Goal: Information Seeking & Learning: Check status

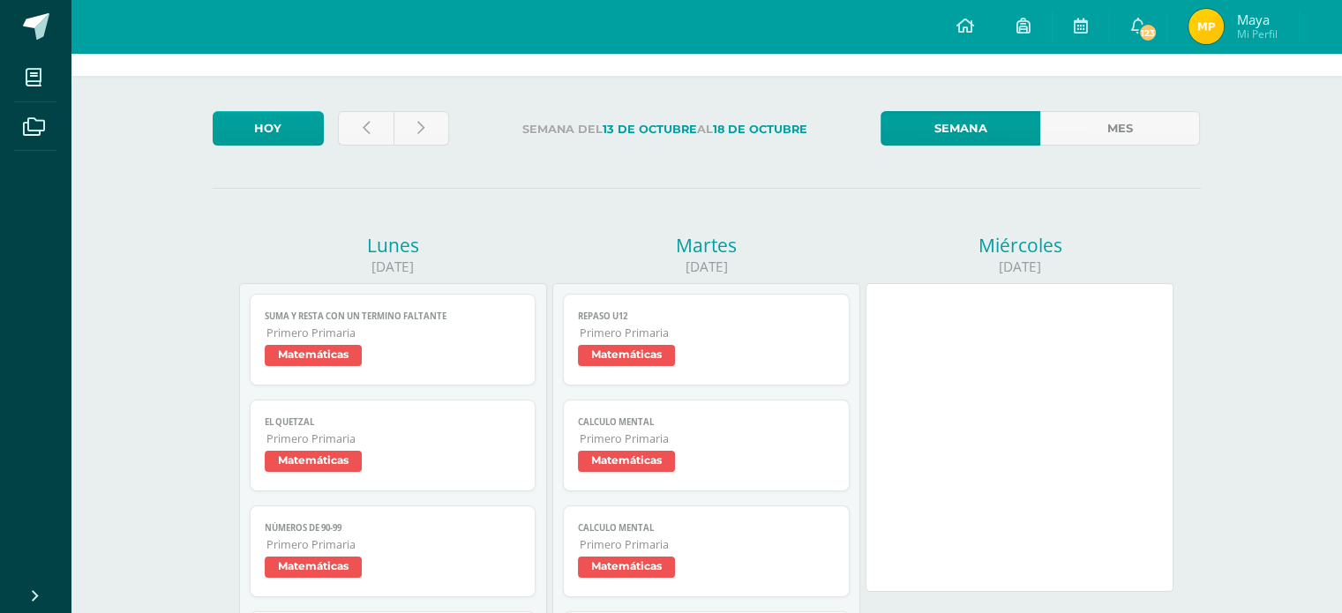
scroll to position [88, 0]
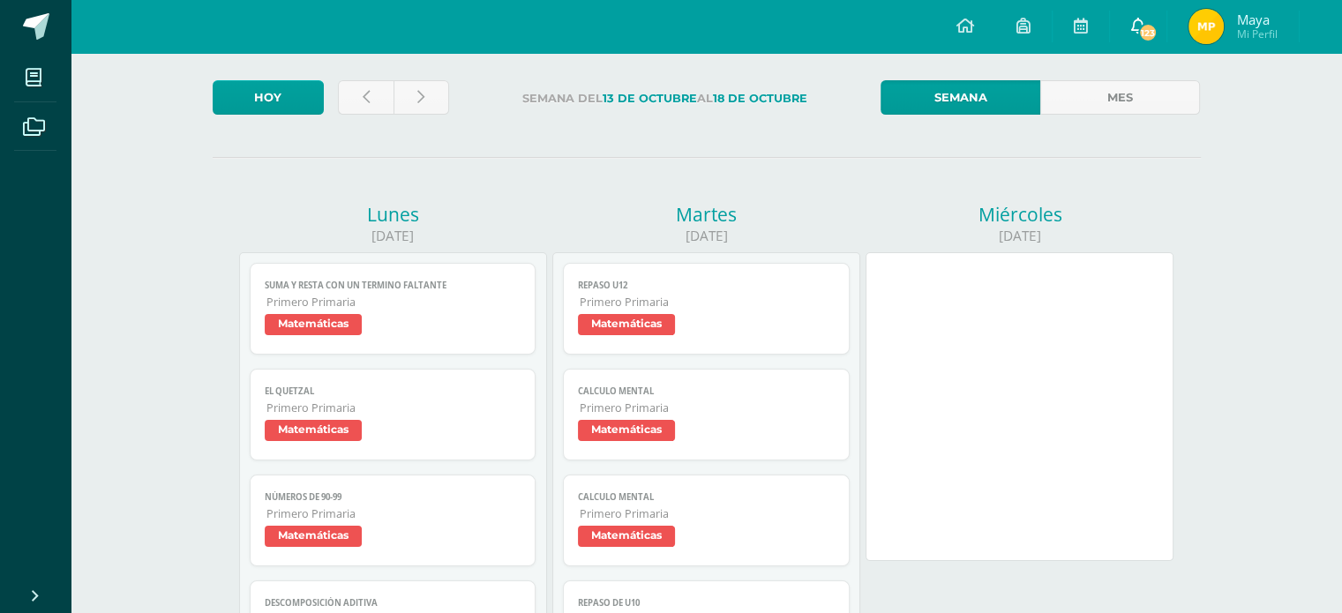
click at [1140, 33] on span "123" at bounding box center [1147, 32] width 19 height 19
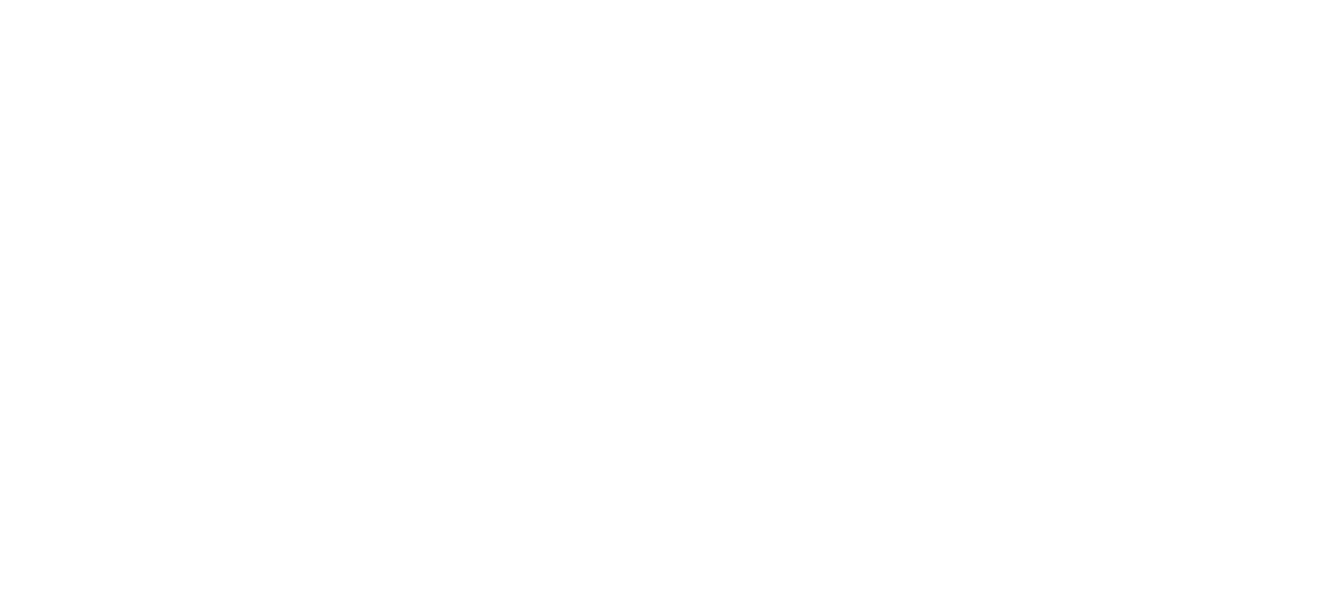
scroll to position [88, 0]
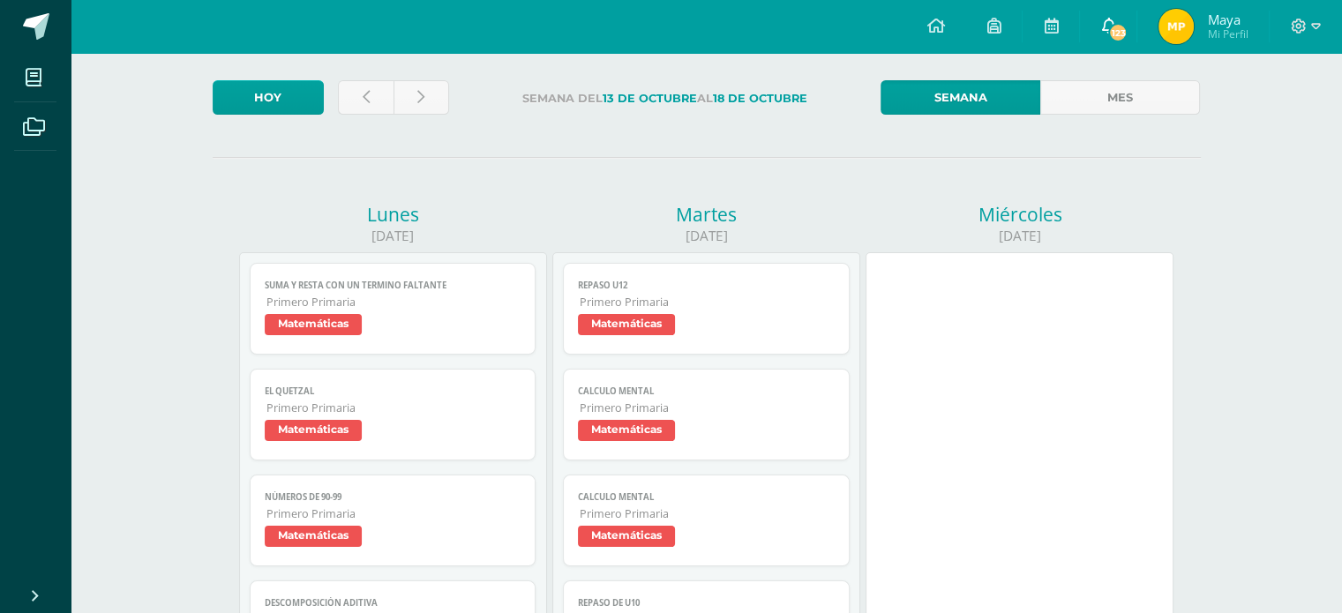
click at [1128, 34] on link "123" at bounding box center [1108, 26] width 56 height 53
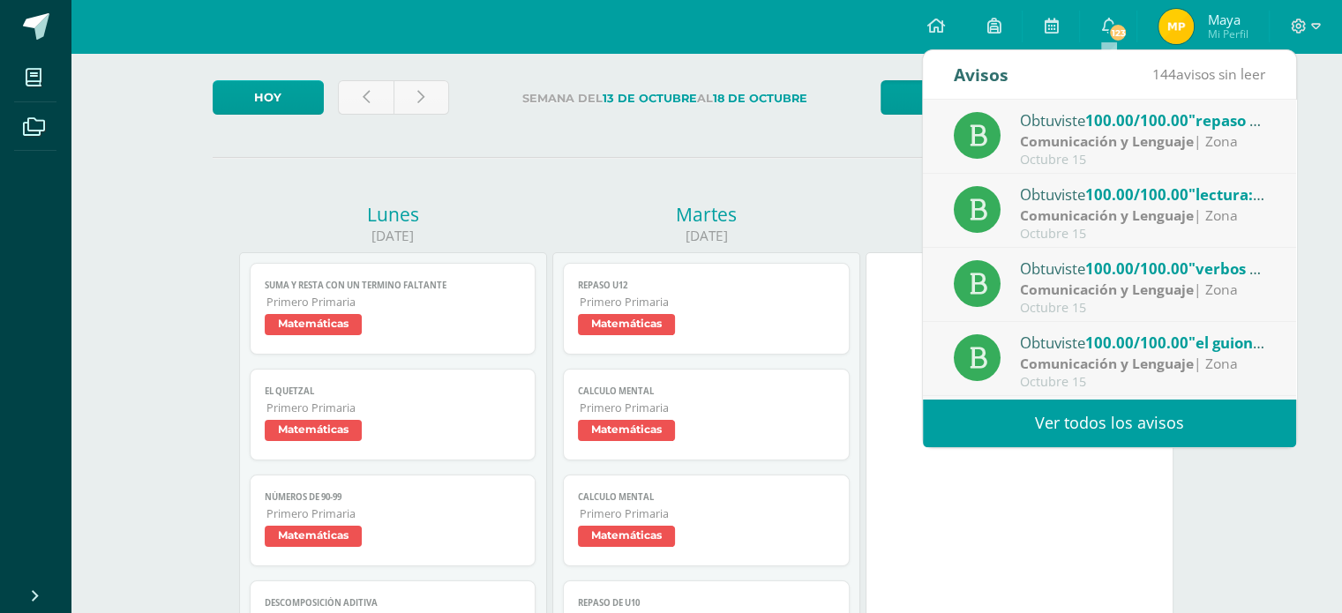
click at [1105, 432] on link "Ver todos los avisos" at bounding box center [1109, 423] width 373 height 49
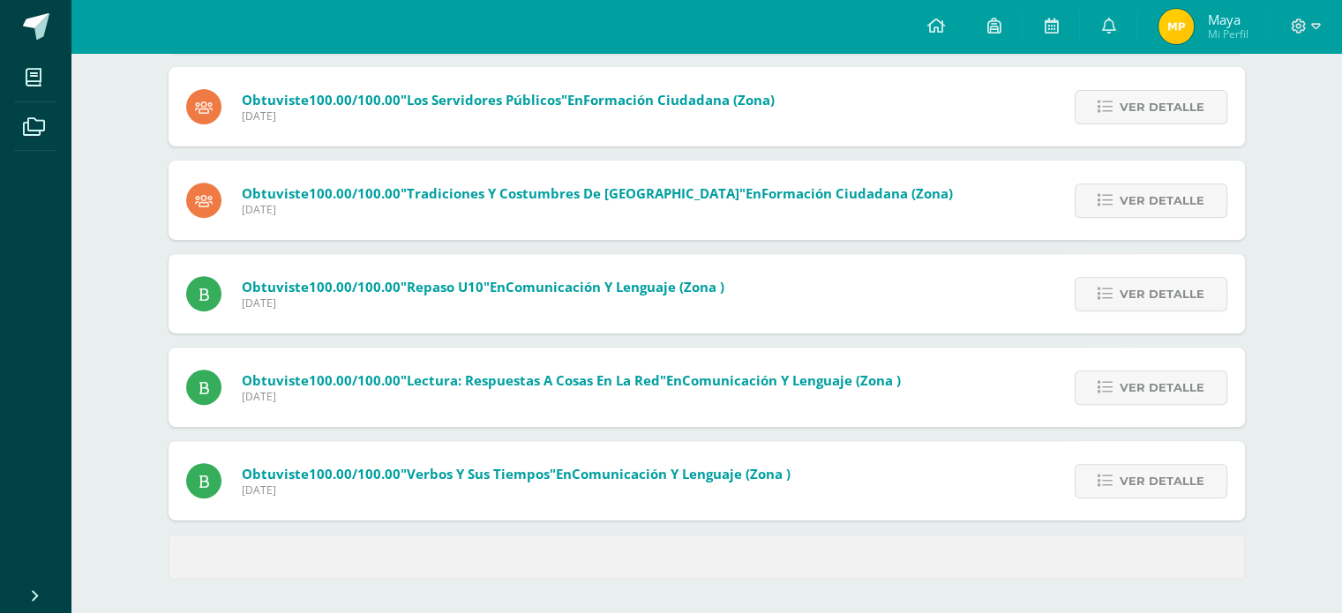
scroll to position [674, 0]
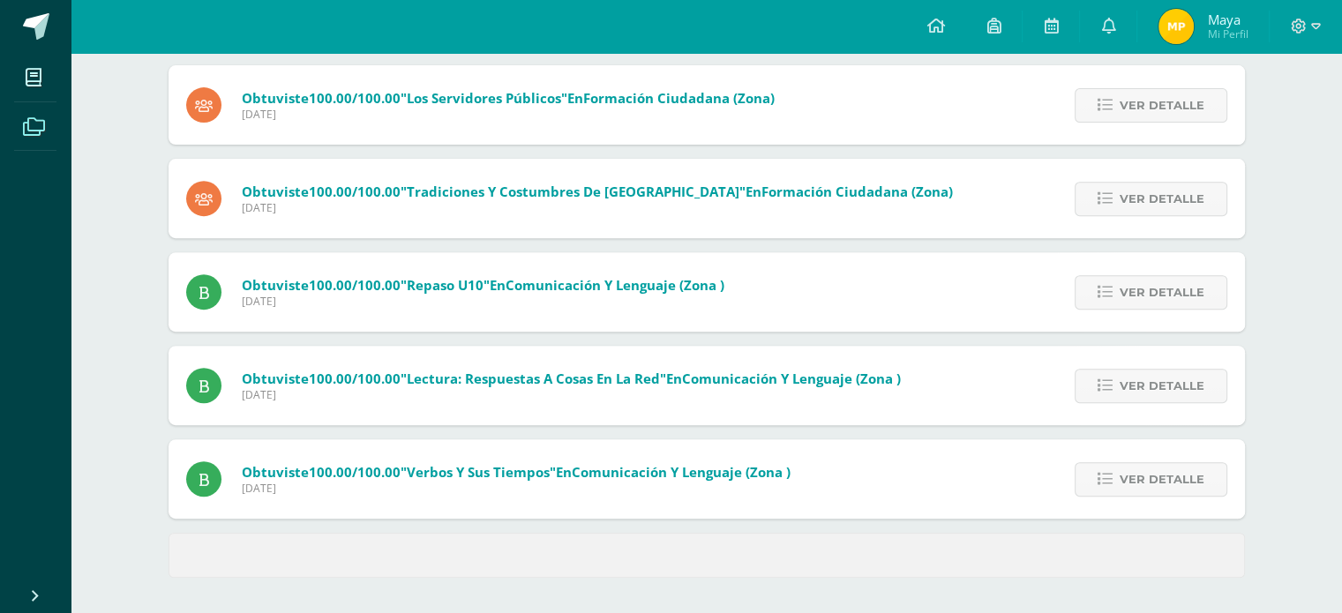
click at [41, 124] on icon at bounding box center [34, 127] width 22 height 18
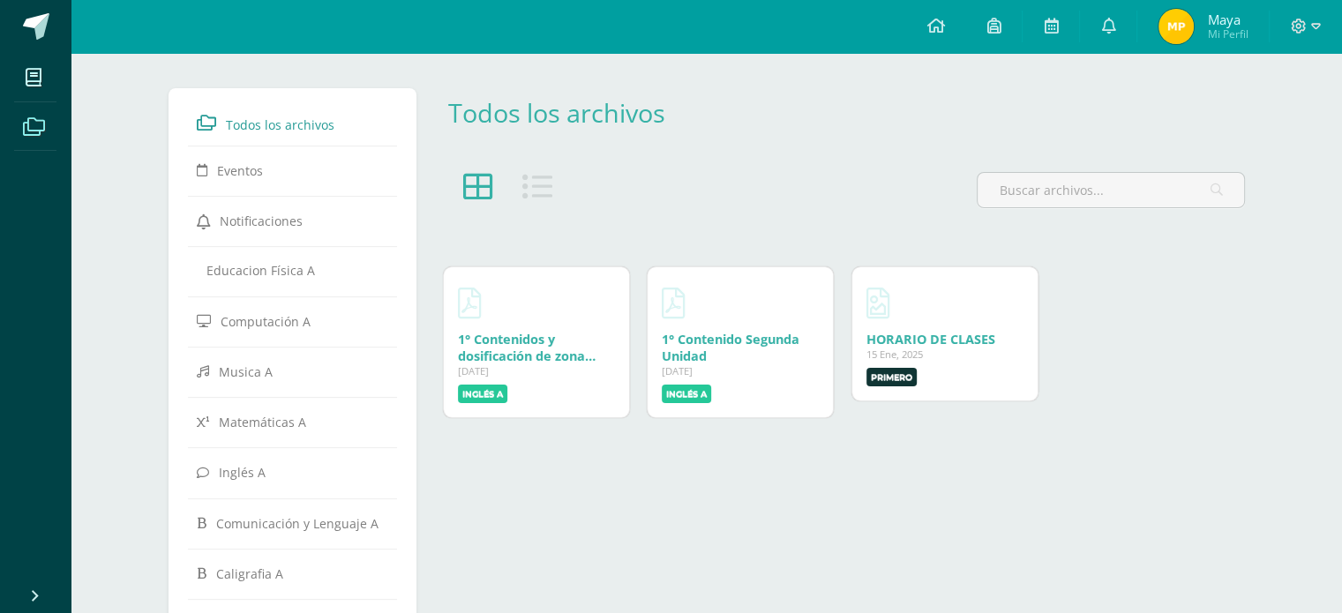
click at [1221, 22] on span "Maya" at bounding box center [1227, 20] width 41 height 18
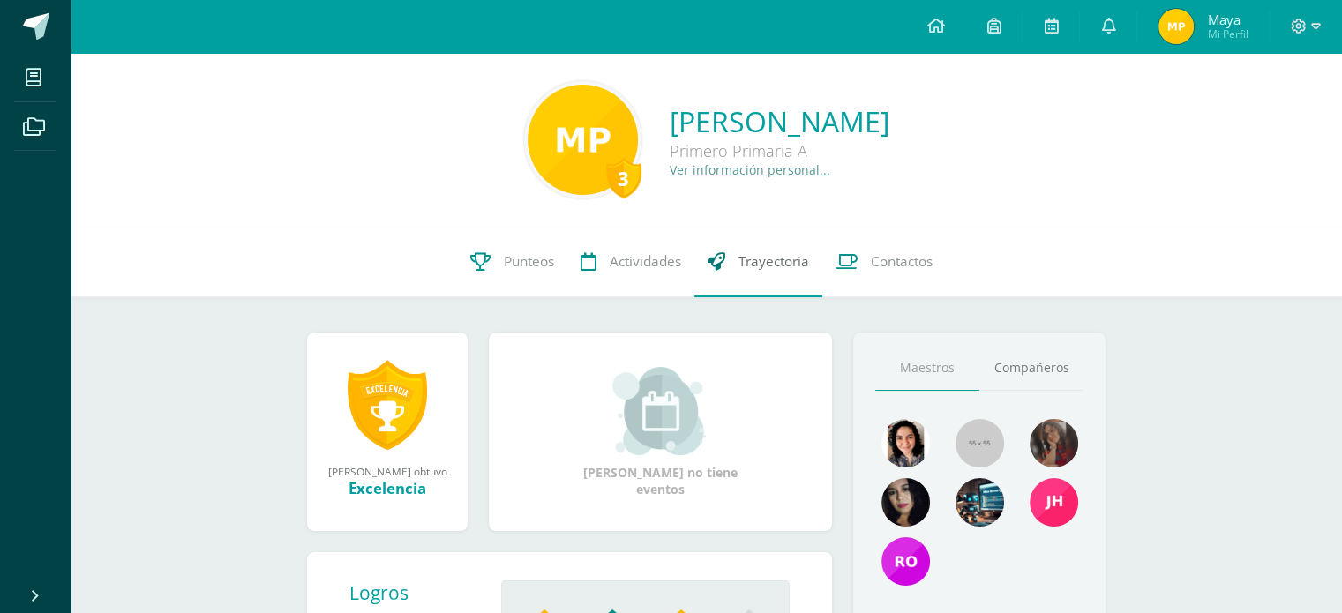
drag, startPoint x: 522, startPoint y: 257, endPoint x: 807, endPoint y: 278, distance: 285.8
click at [521, 256] on span "Punteos" at bounding box center [529, 261] width 50 height 19
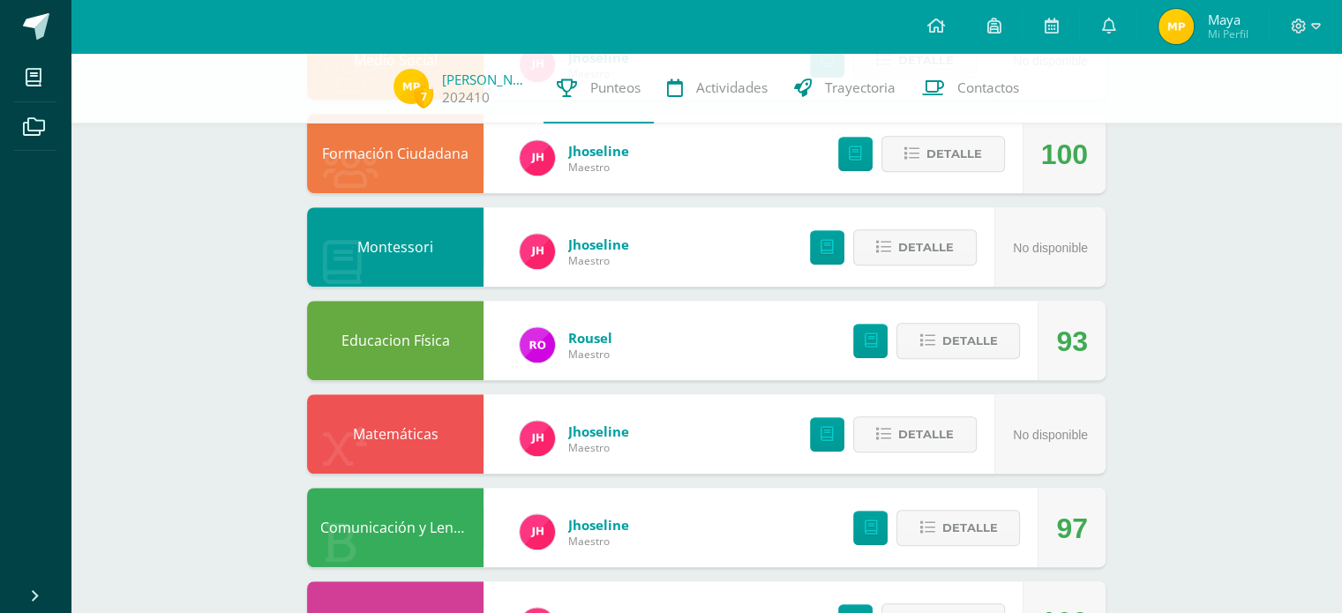
scroll to position [653, 0]
